Goal: Transaction & Acquisition: Obtain resource

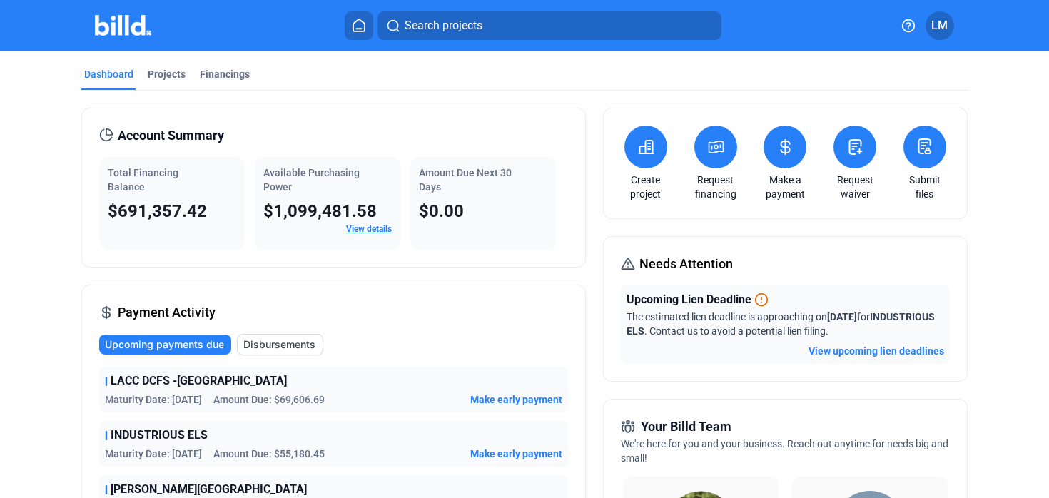
click at [161, 80] on div "Projects" at bounding box center [167, 74] width 38 height 14
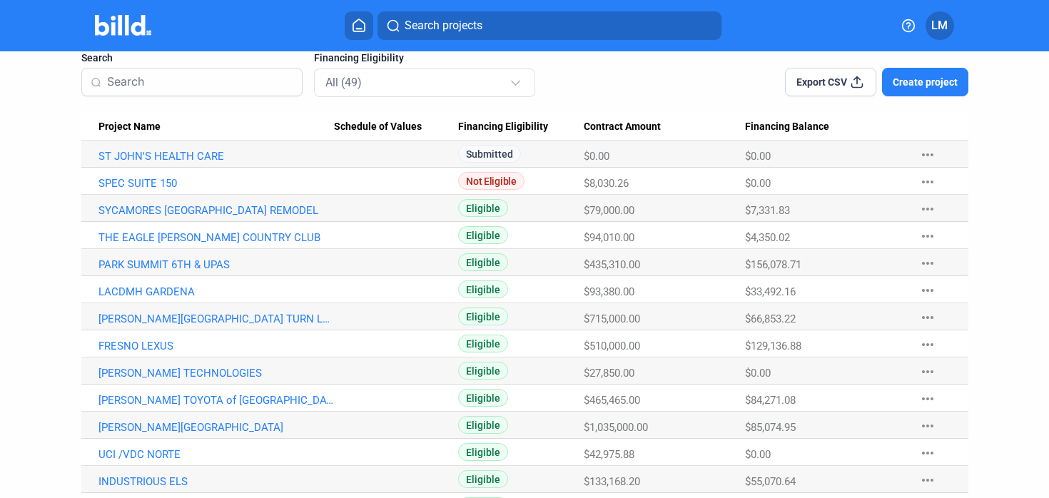
scroll to position [101, 0]
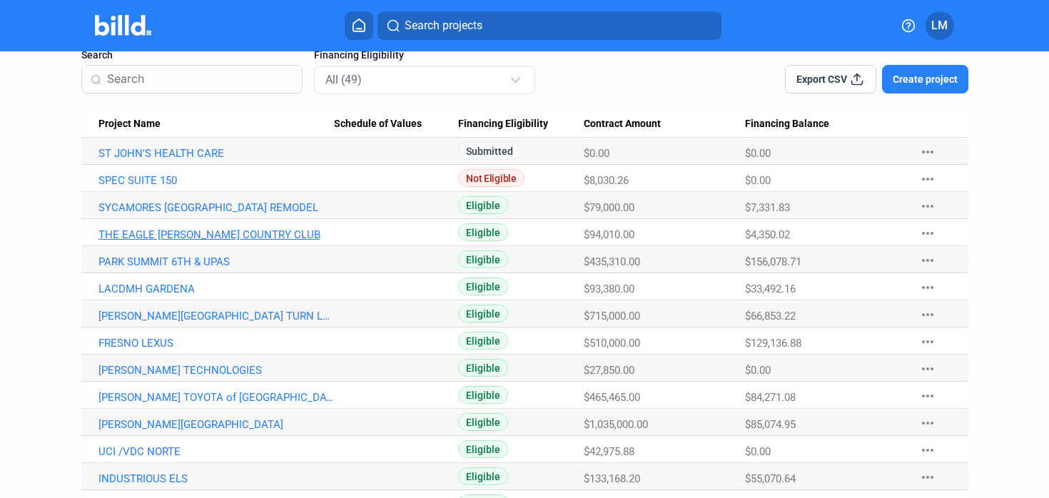
click at [207, 240] on link "THE EAGLE [PERSON_NAME] COUNTRY CLUB" at bounding box center [215, 234] width 235 height 13
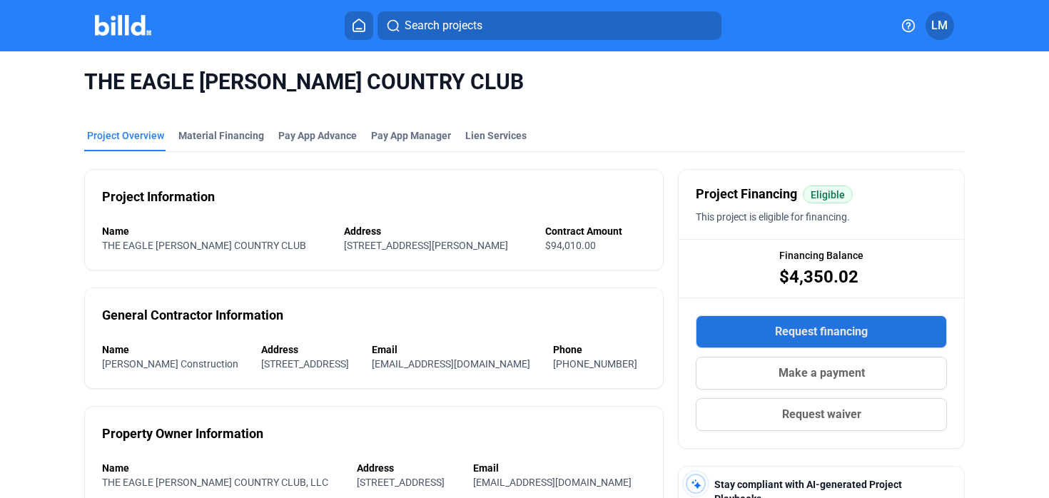
click at [775, 338] on span "Request financing" at bounding box center [821, 331] width 93 height 17
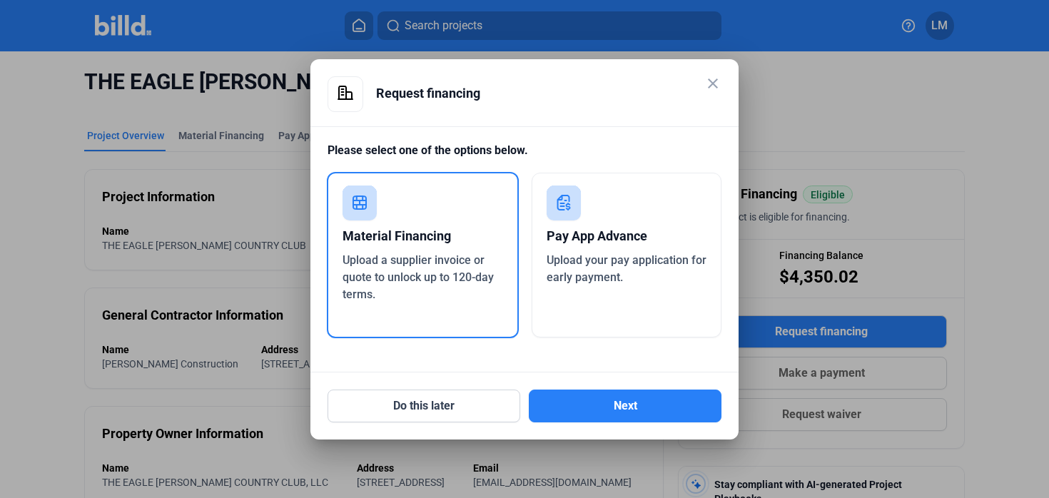
click at [451, 272] on span "Upload a supplier invoice or quote to unlock up to 120-day terms." at bounding box center [417, 277] width 151 height 48
click at [620, 412] on button "Next" at bounding box center [625, 405] width 193 height 33
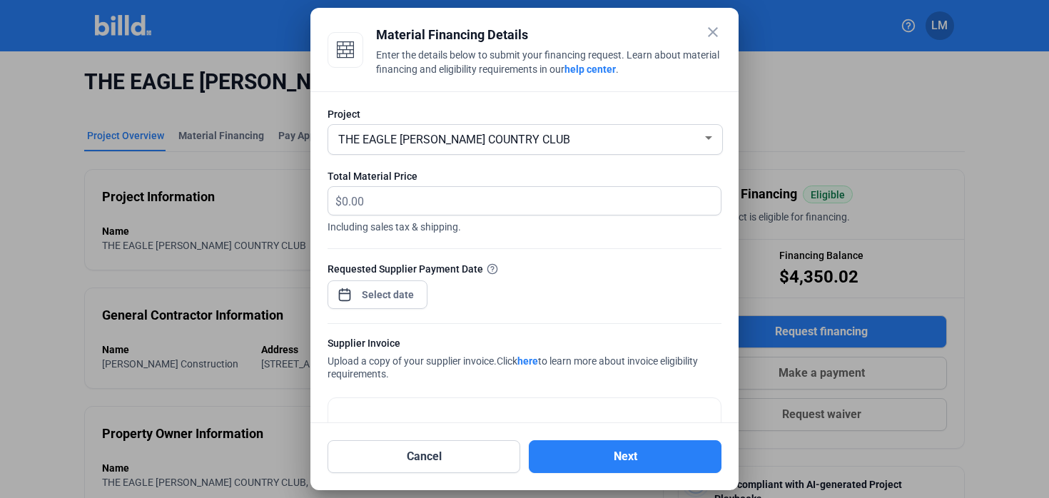
click at [395, 181] on div "Total Material Price" at bounding box center [524, 176] width 394 height 14
click at [386, 195] on input "text" at bounding box center [531, 201] width 379 height 28
type input "16,650.00"
click at [381, 285] on div at bounding box center [387, 295] width 61 height 26
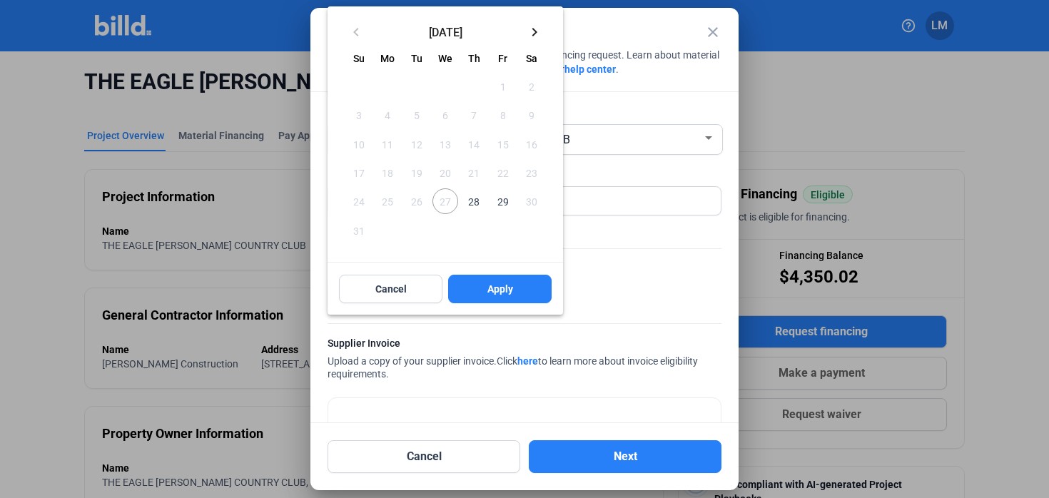
click at [476, 202] on span "28" at bounding box center [474, 201] width 26 height 26
click at [483, 287] on button "Apply" at bounding box center [499, 289] width 103 height 29
type input "[DATE]"
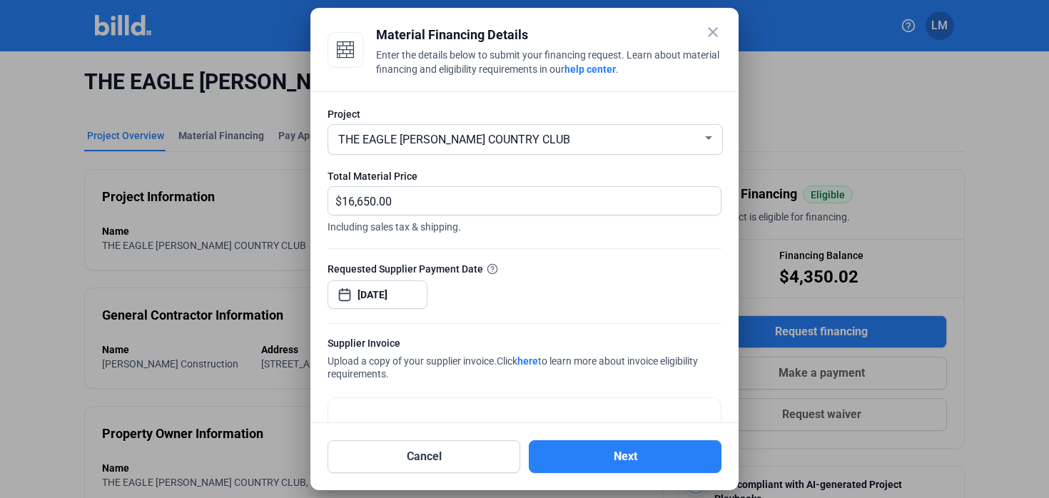
click at [534, 293] on div "Requested Supplier Payment Date [DATE]" at bounding box center [524, 292] width 394 height 62
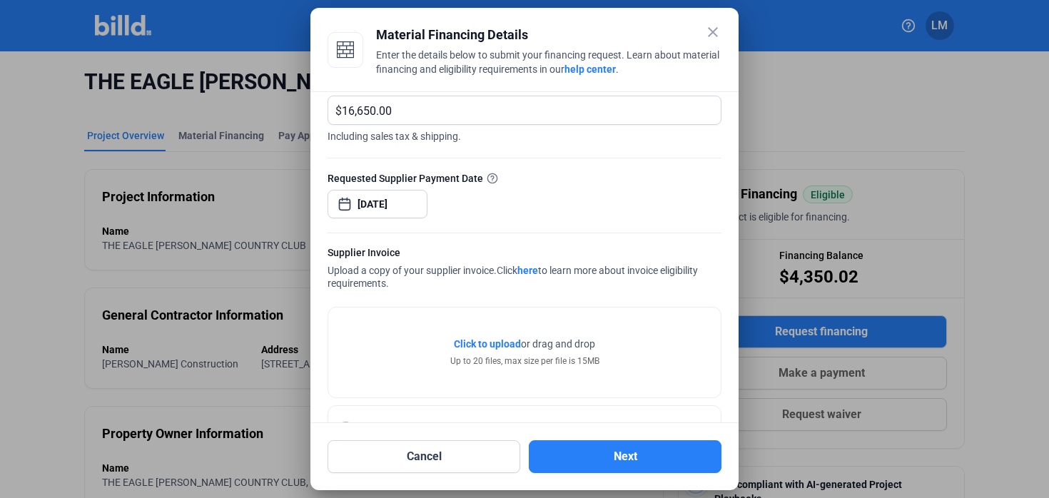
scroll to position [143, 0]
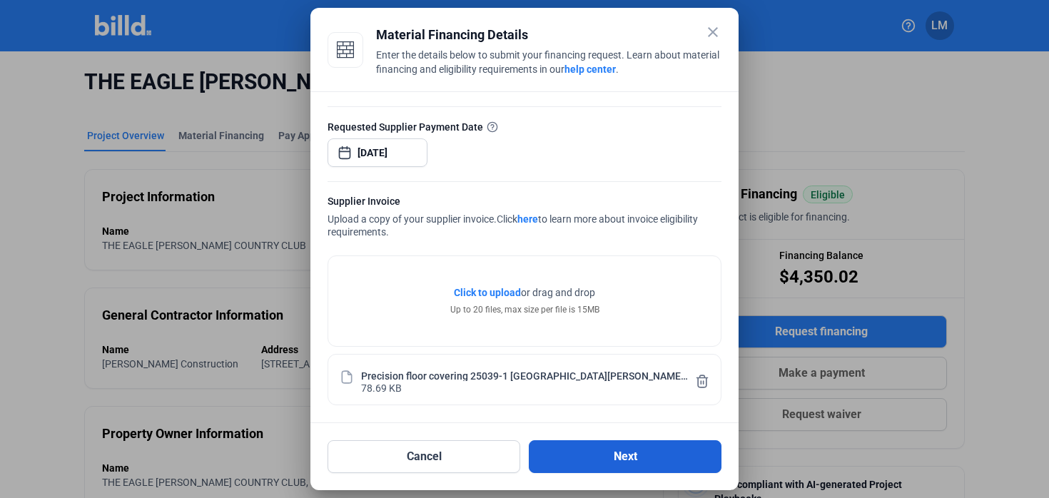
click at [587, 455] on button "Next" at bounding box center [625, 456] width 193 height 33
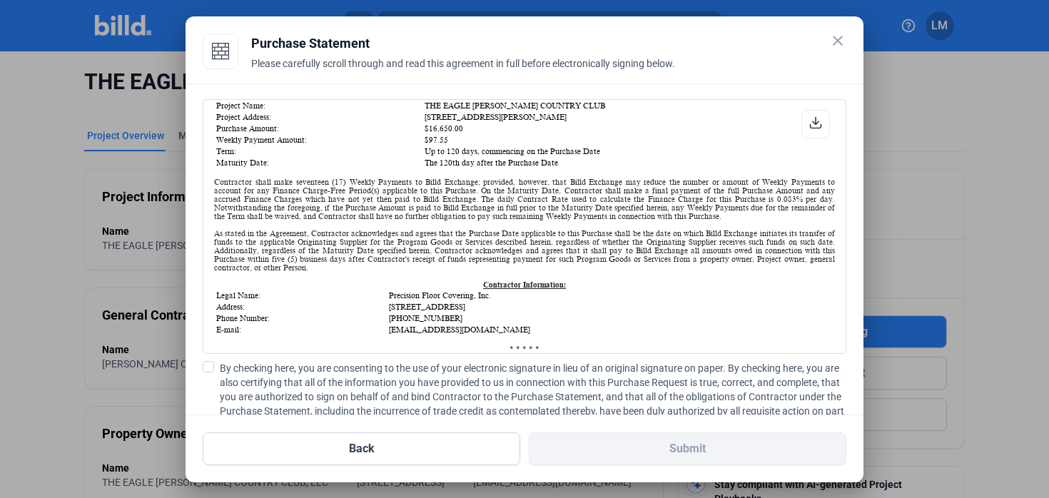
scroll to position [270, 0]
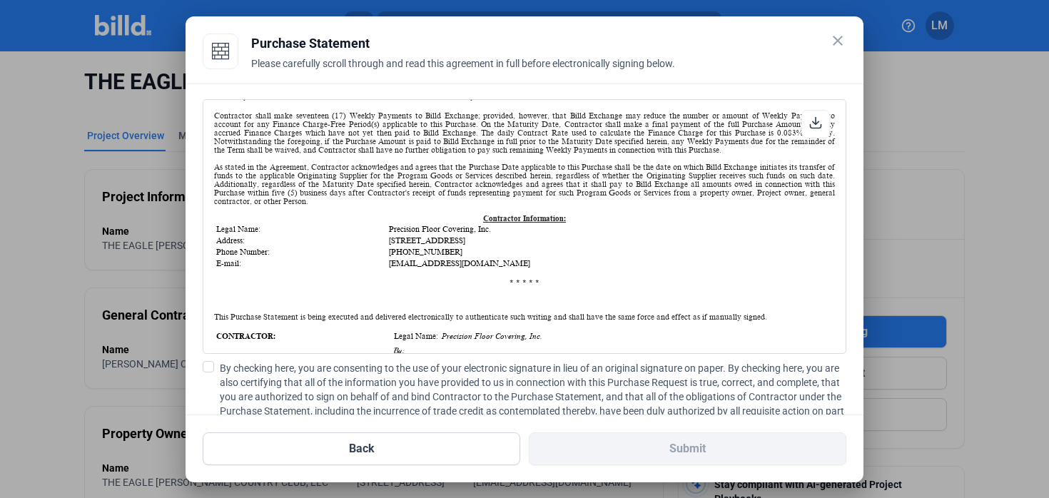
click at [212, 369] on span at bounding box center [208, 366] width 11 height 11
click at [0, 0] on input "By checking here, you are consenting to the use of your electronic signature in…" at bounding box center [0, 0] width 0 height 0
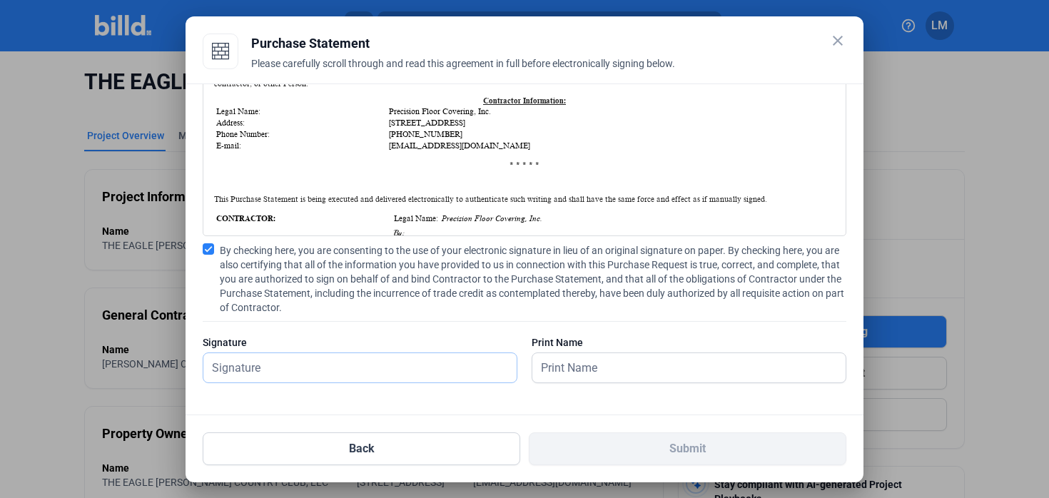
click at [402, 368] on input "text" at bounding box center [359, 367] width 313 height 29
type input "[PERSON_NAME]"
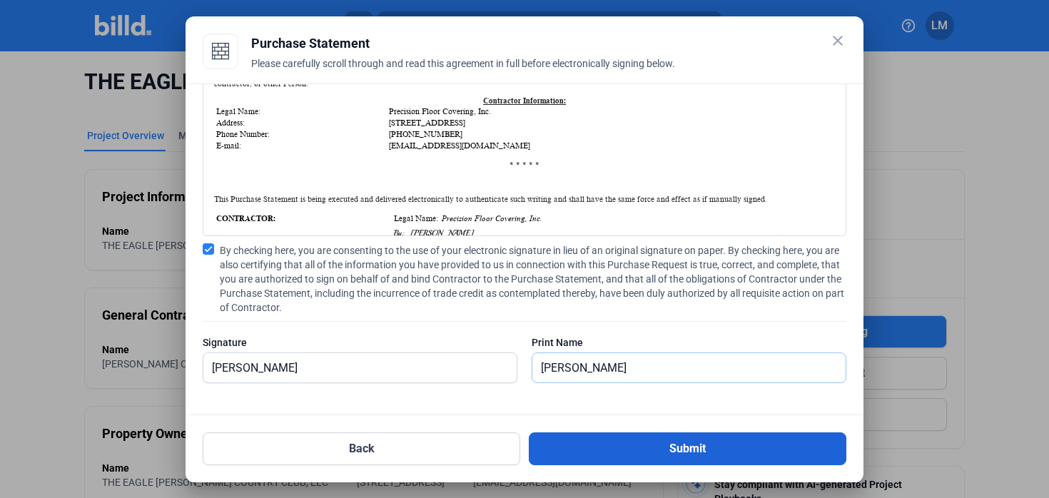
type input "[PERSON_NAME]"
click at [670, 446] on button "Submit" at bounding box center [687, 448] width 317 height 33
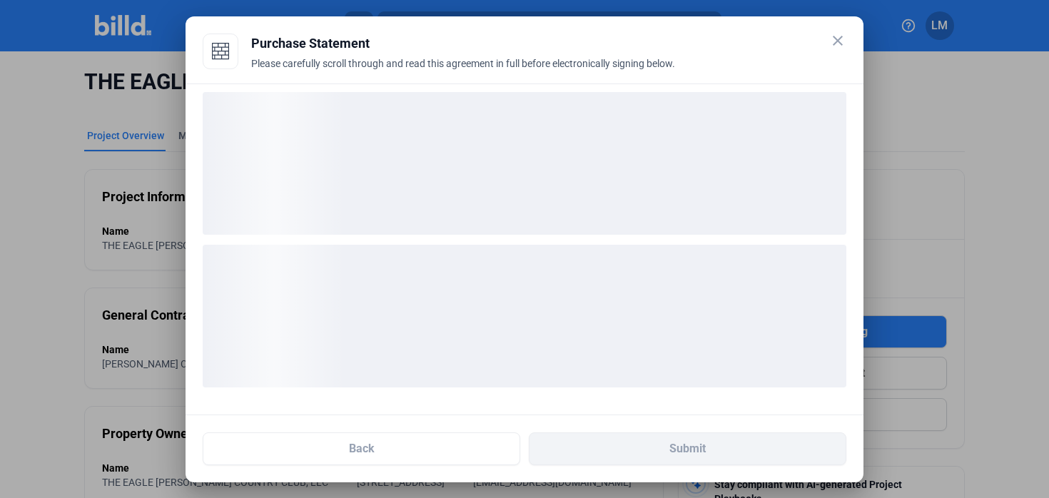
scroll to position [7, 0]
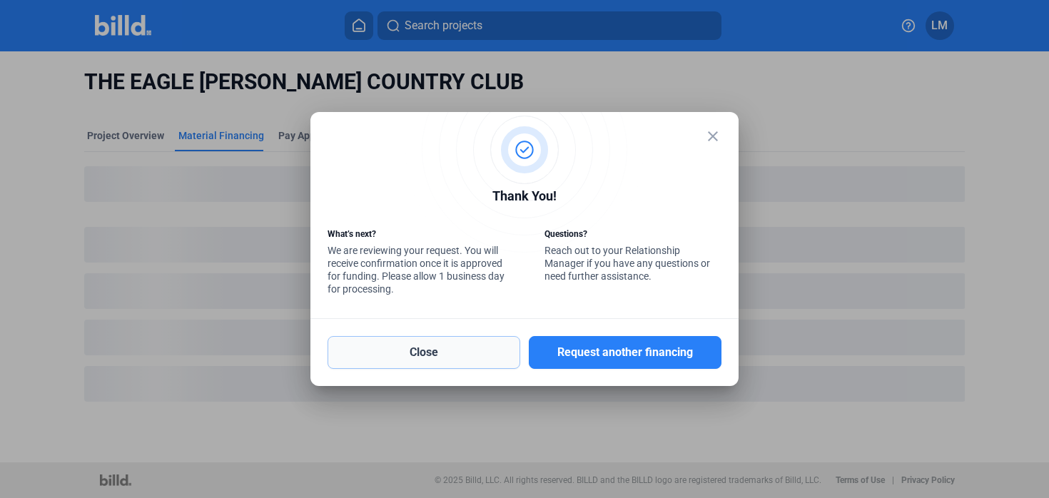
click at [474, 350] on button "Close" at bounding box center [423, 352] width 193 height 33
